Goal: Task Accomplishment & Management: Use online tool/utility

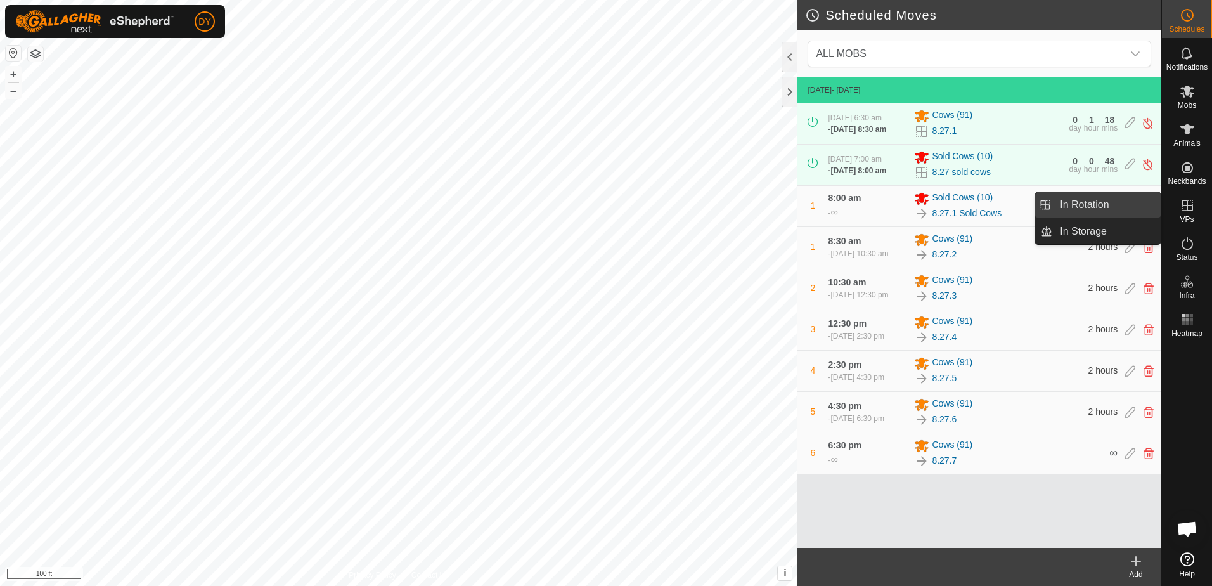
click at [1121, 208] on link "In Rotation" at bounding box center [1107, 204] width 108 height 25
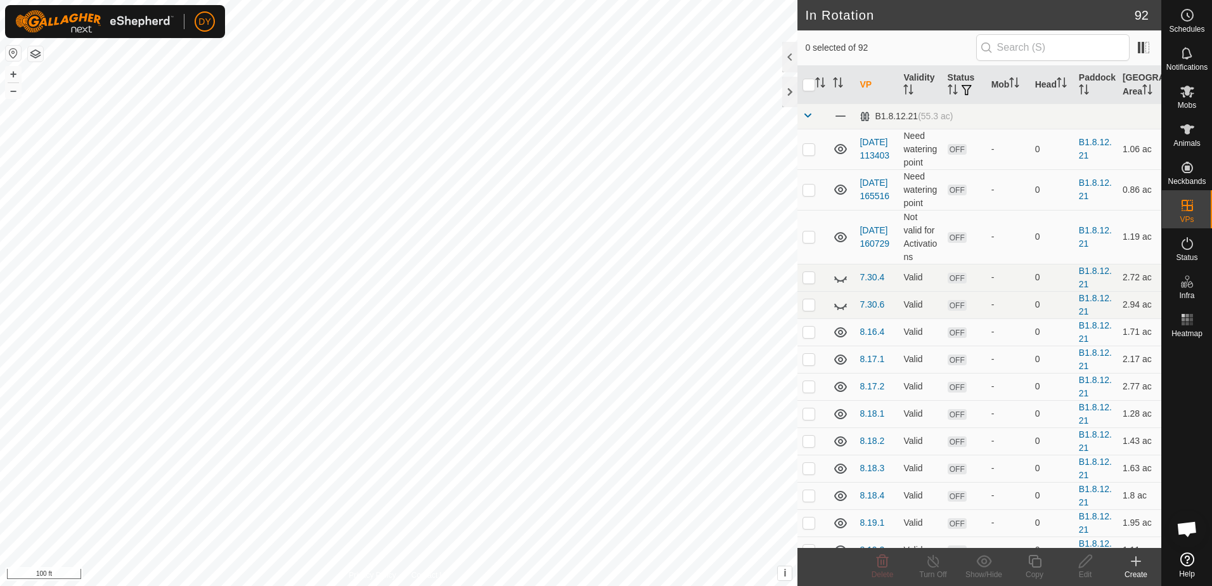
click at [1138, 565] on icon at bounding box center [1136, 561] width 15 height 15
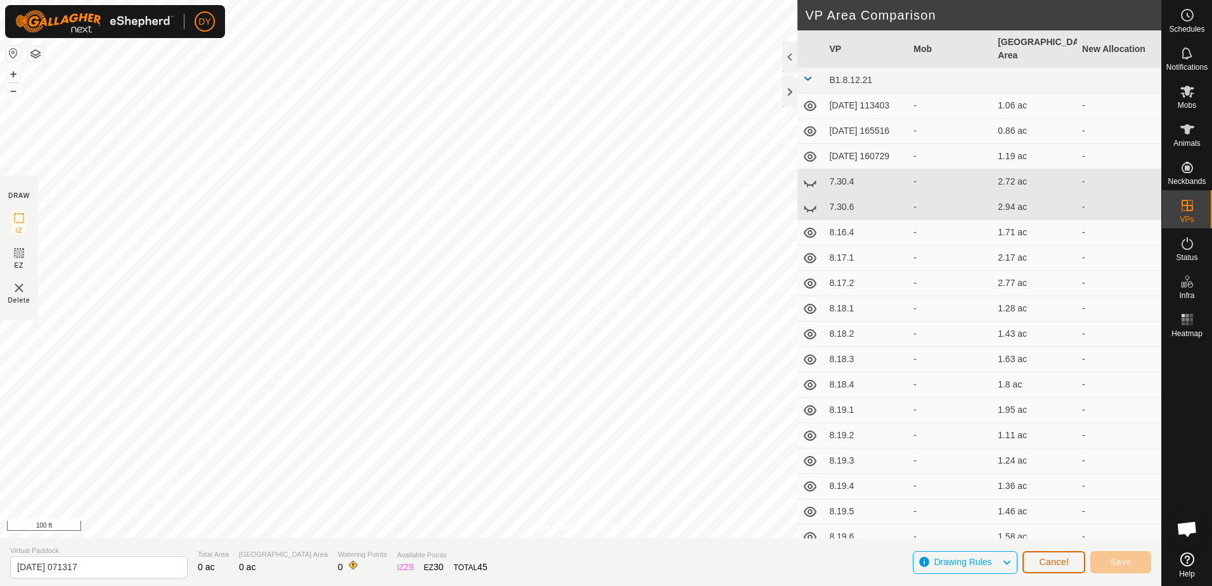
click at [1067, 563] on span "Cancel" at bounding box center [1054, 562] width 30 height 10
